Goal: Task Accomplishment & Management: Use online tool/utility

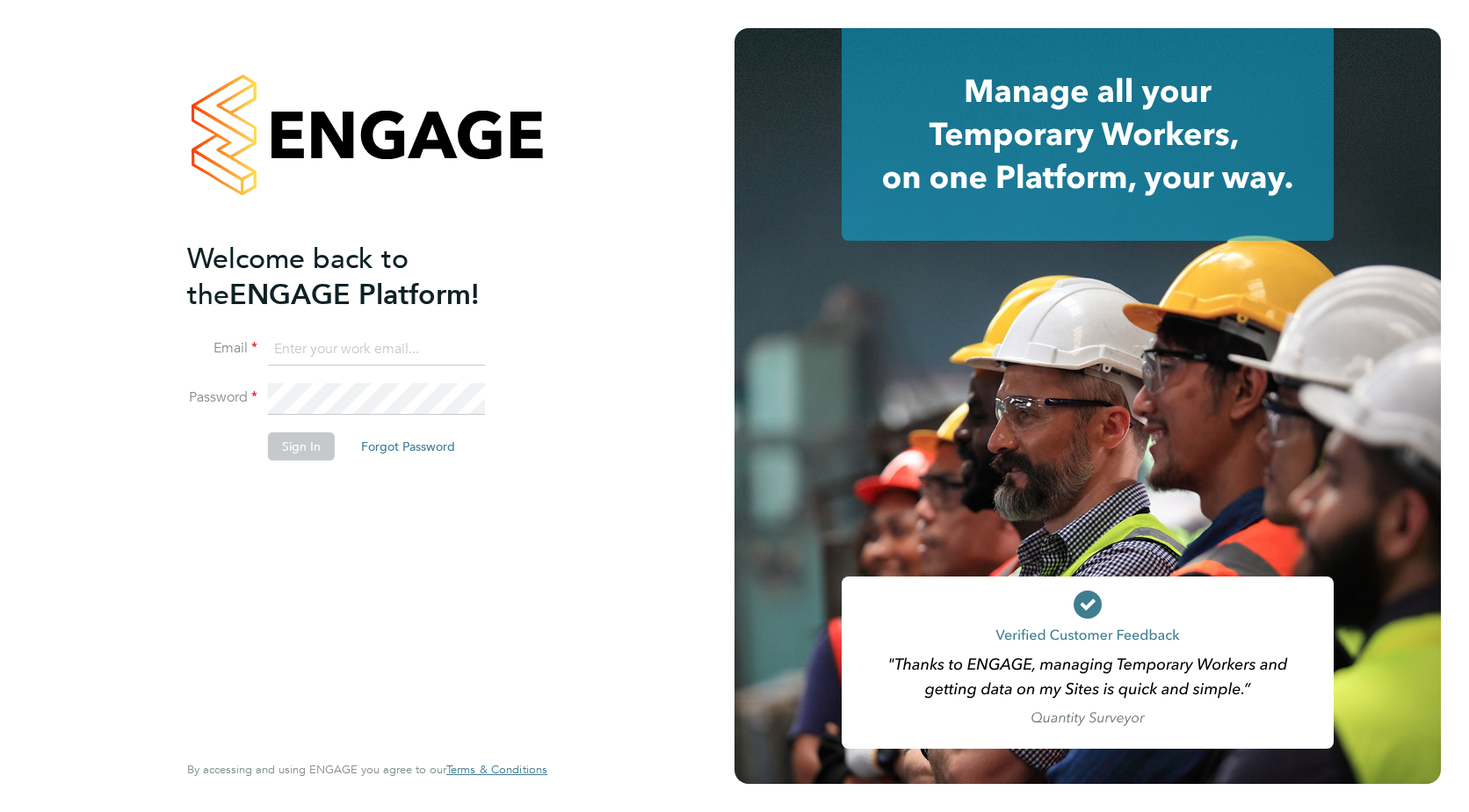
type input "[EMAIL_ADDRESS][DOMAIN_NAME]"
click at [301, 444] on button "Sign In" at bounding box center [301, 446] width 67 height 28
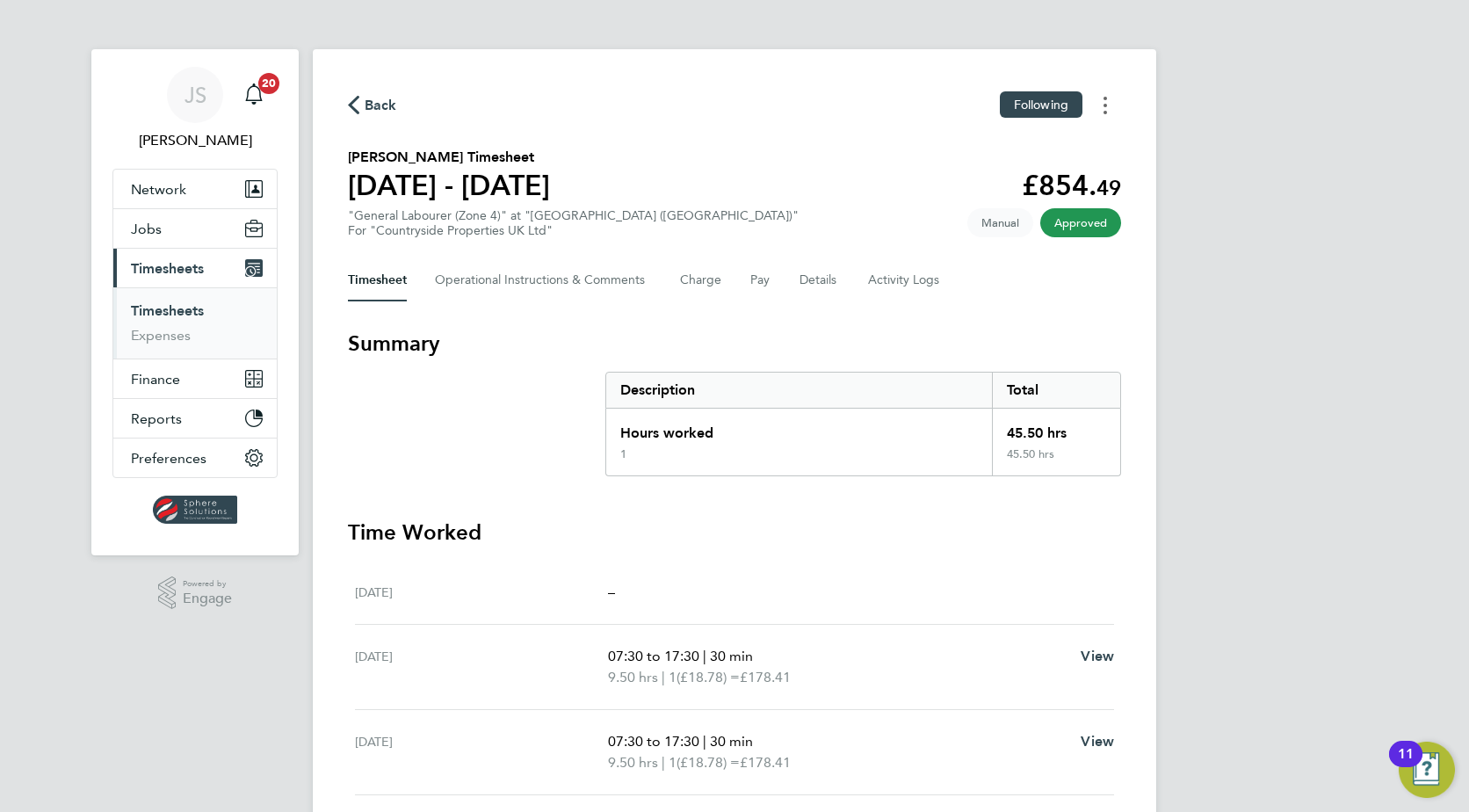
click at [1112, 107] on button "Timesheets Menu" at bounding box center [1106, 105] width 32 height 28
click at [1075, 137] on link "Download timesheet" at bounding box center [1015, 144] width 211 height 36
